Goal: Task Accomplishment & Management: Complete application form

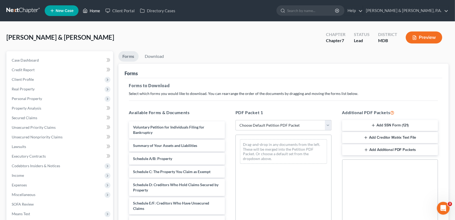
click at [93, 12] on link "Home" at bounding box center [91, 11] width 23 height 10
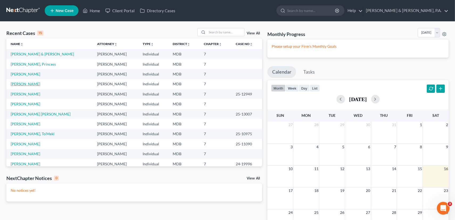
click at [22, 83] on link "[PERSON_NAME]" at bounding box center [26, 83] width 30 height 5
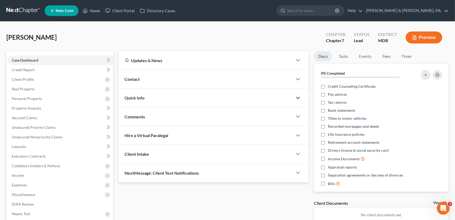
click at [299, 96] on icon "button" at bounding box center [298, 97] width 6 height 6
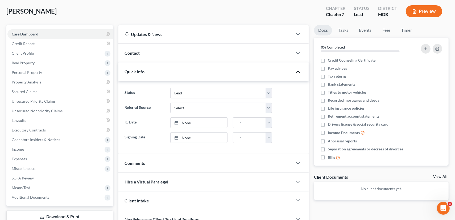
scroll to position [27, 0]
click at [298, 72] on icon "button" at bounding box center [298, 71] width 6 height 6
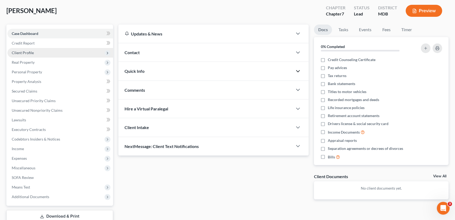
click at [22, 52] on span "Client Profile" at bounding box center [23, 52] width 22 height 5
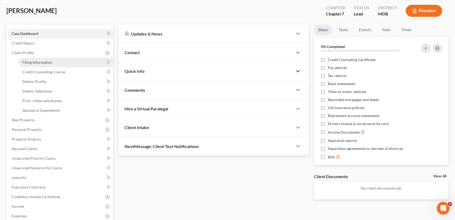
click at [29, 61] on span "Filing Information" at bounding box center [37, 62] width 30 height 5
select select "1"
select select "0"
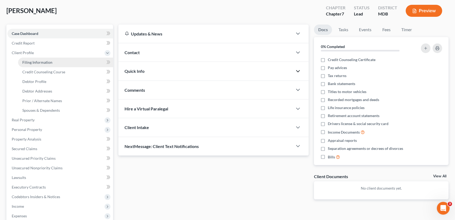
select select "21"
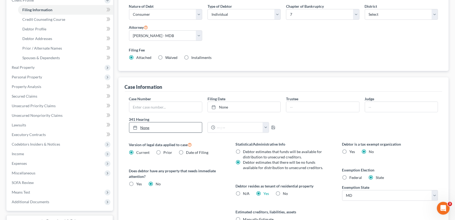
scroll to position [80, 0]
click at [146, 106] on input "text" at bounding box center [165, 106] width 73 height 10
type input "25-16756"
click at [222, 104] on link "None" at bounding box center [244, 106] width 73 height 10
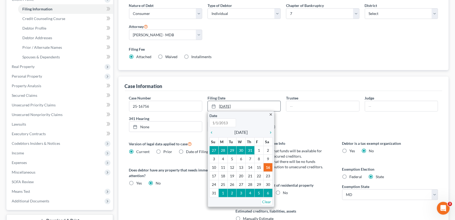
type input "[DATE]"
click at [213, 130] on icon "chevron_left" at bounding box center [212, 132] width 7 height 4
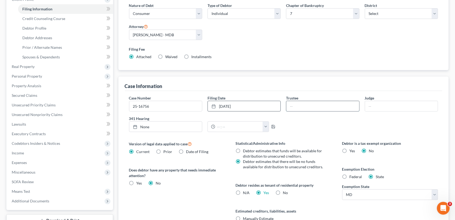
click at [314, 110] on input "text" at bounding box center [322, 106] width 73 height 10
type input "[PERSON_NAME]"
click at [369, 104] on input "text" at bounding box center [401, 106] width 73 height 10
type input "Rice"
type input "[DATE]"
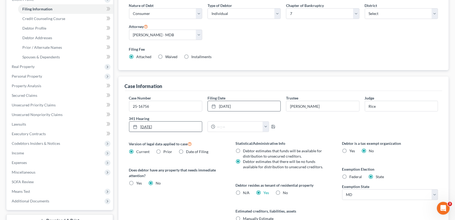
click at [140, 124] on link "[DATE]" at bounding box center [165, 126] width 73 height 10
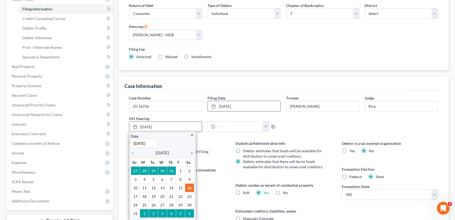
click at [192, 152] on icon "chevron_right" at bounding box center [190, 153] width 7 height 4
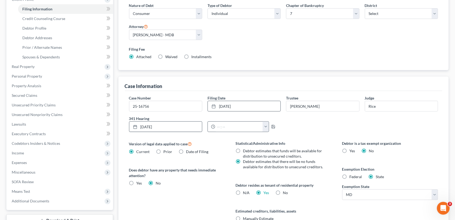
click at [267, 125] on button "button" at bounding box center [266, 126] width 6 height 10
click at [276, 138] on link "10:30am" at bounding box center [276, 139] width 30 height 9
type input "10:30am"
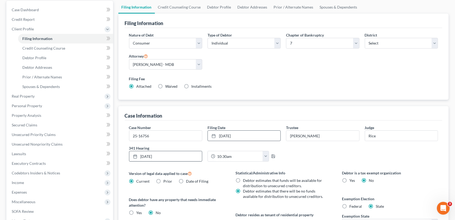
scroll to position [133, 0]
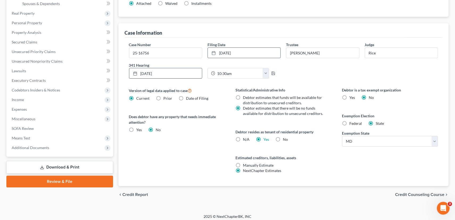
click at [419, 192] on span "Credit Counseling Course" at bounding box center [419, 194] width 49 height 4
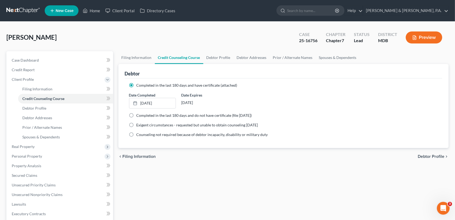
click at [151, 155] on span "Filing Information" at bounding box center [139, 156] width 33 height 4
select select "1"
select select "0"
select select "38"
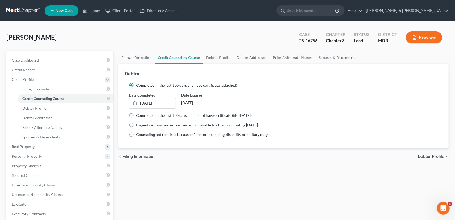
select select "0"
select select "21"
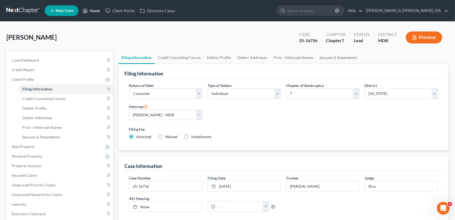
click at [94, 11] on link "Home" at bounding box center [91, 11] width 23 height 10
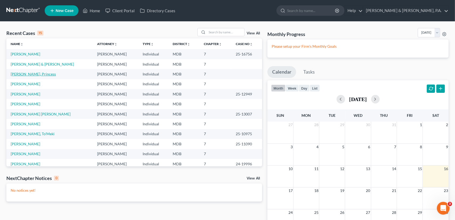
click at [22, 73] on link "[PERSON_NAME], Princess" at bounding box center [33, 74] width 45 height 5
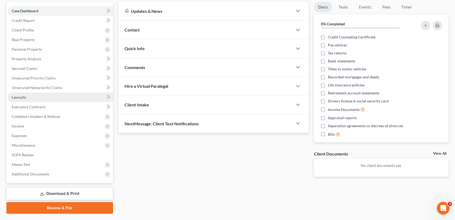
scroll to position [53, 0]
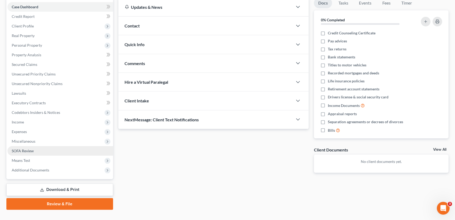
click at [22, 151] on span "SOFA Review" at bounding box center [23, 150] width 22 height 5
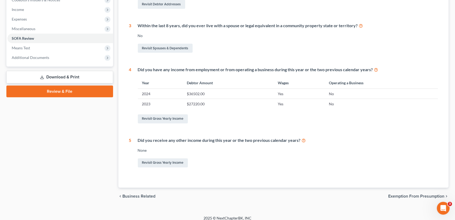
scroll to position [170, 0]
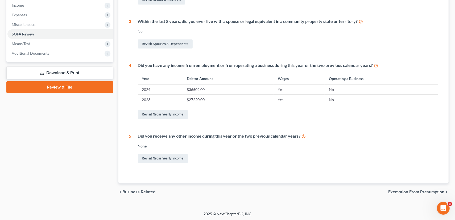
click at [395, 191] on span "Exemption from Presumption" at bounding box center [416, 191] width 56 height 4
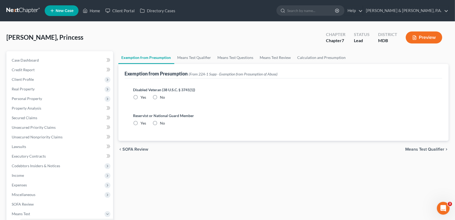
click at [429, 149] on span "Means Test Qualifier" at bounding box center [424, 149] width 39 height 4
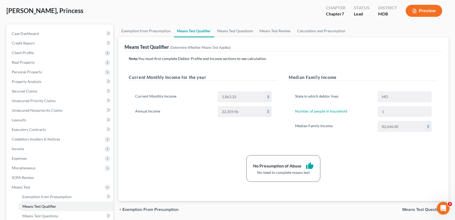
scroll to position [53, 0]
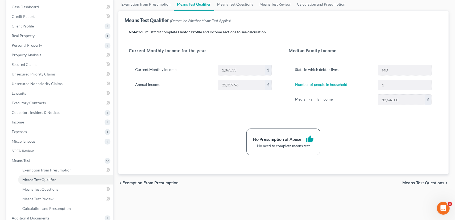
click at [407, 180] on span "Means Test Questions" at bounding box center [423, 182] width 42 height 4
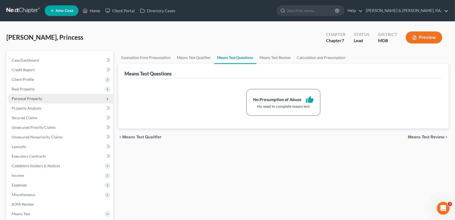
click at [26, 100] on span "Personal Property" at bounding box center [60, 99] width 106 height 10
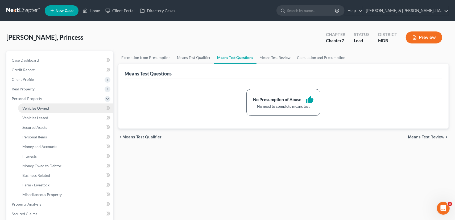
click at [37, 109] on span "Vehicles Owned" at bounding box center [35, 108] width 27 height 5
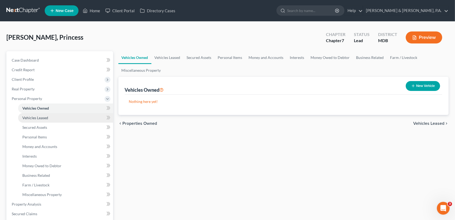
click at [38, 118] on span "Vehicles Leased" at bounding box center [35, 117] width 26 height 5
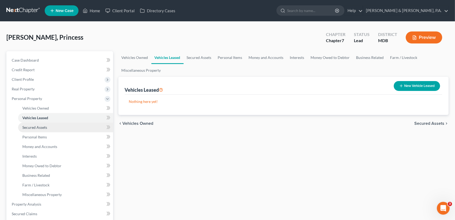
click at [36, 129] on span "Secured Assets" at bounding box center [34, 127] width 25 height 5
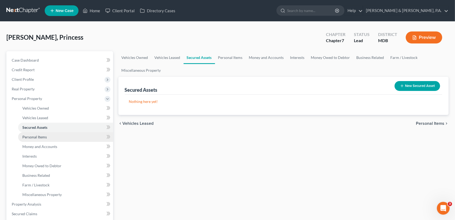
click at [34, 139] on link "Personal Items" at bounding box center [65, 137] width 95 height 10
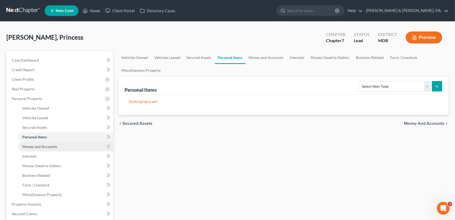
click at [35, 147] on span "Money and Accounts" at bounding box center [39, 146] width 35 height 5
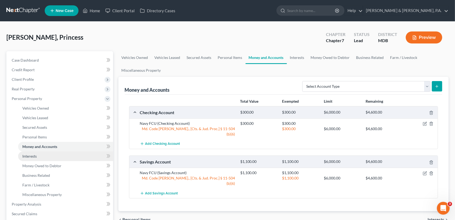
click at [34, 155] on span "Interests" at bounding box center [29, 156] width 14 height 5
